Goal: Download file/media

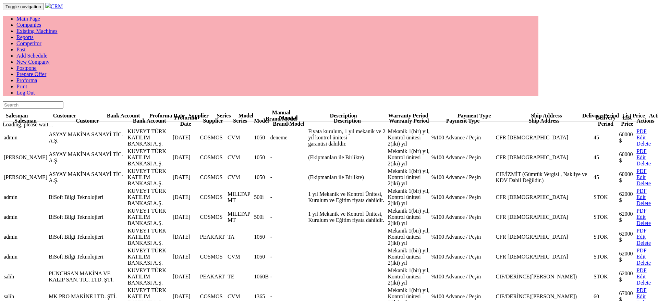
click at [451, 248] on html "Toggle navigation CRM Main Page Companies Existing Machines Reports Competitor …" at bounding box center [329, 155] width 658 height 311
click at [638, 128] on link "PDF" at bounding box center [641, 131] width 10 height 6
click at [41, 22] on link "Companies" at bounding box center [28, 25] width 25 height 6
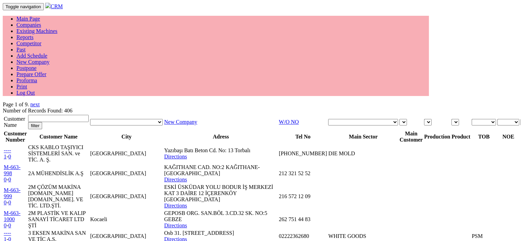
click at [37, 77] on link "Proforma" at bounding box center [26, 80] width 21 height 6
